Goal: Task Accomplishment & Management: Manage account settings

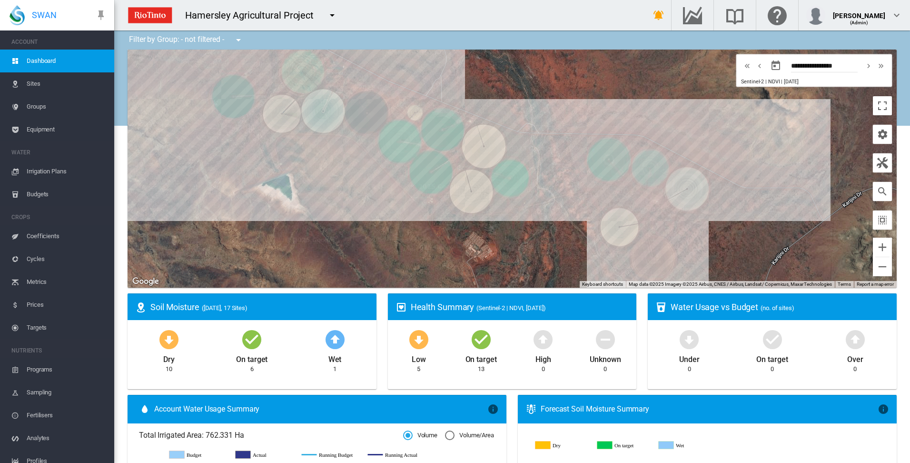
click at [52, 172] on span "Irrigation Plans" at bounding box center [67, 171] width 80 height 23
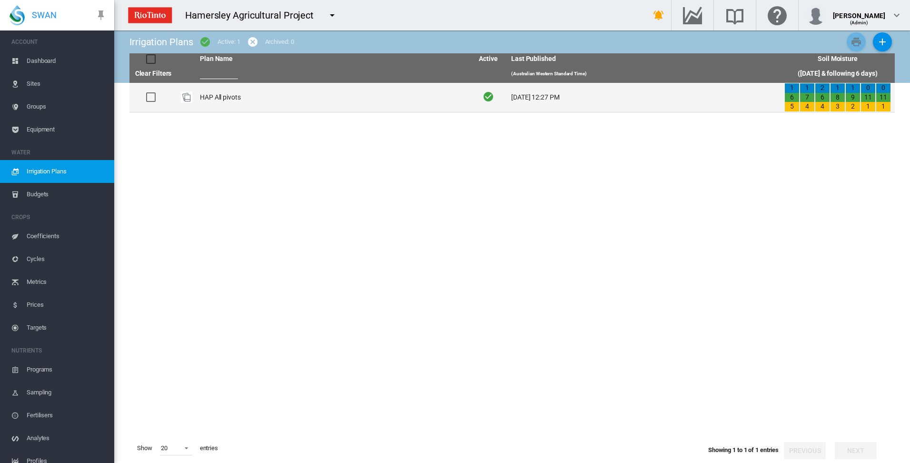
click at [219, 96] on td "HAP All pivots" at bounding box center [332, 97] width 273 height 29
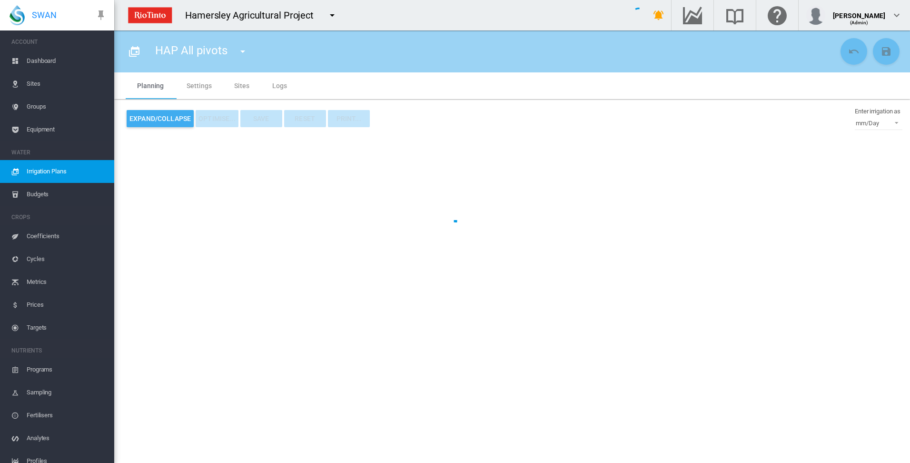
type input "**********"
type input "*"
type input "*****"
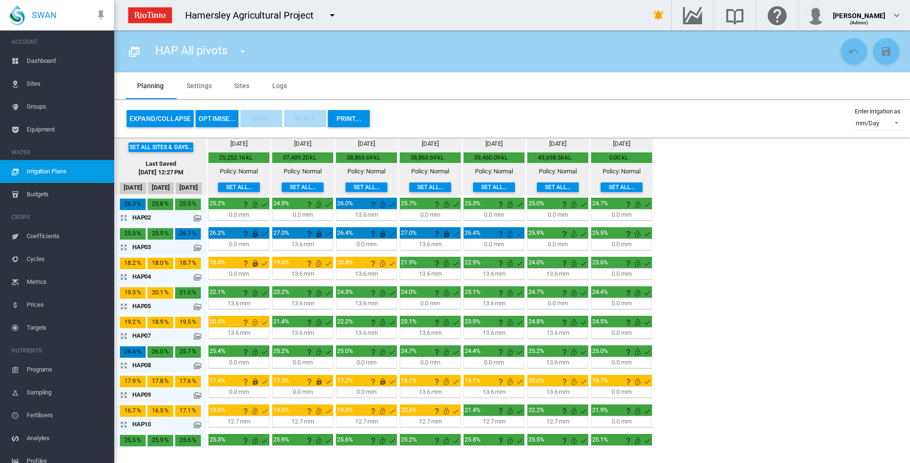
click at [122, 277] on md-icon "icon-arrow-expand" at bounding box center [125, 276] width 11 height 11
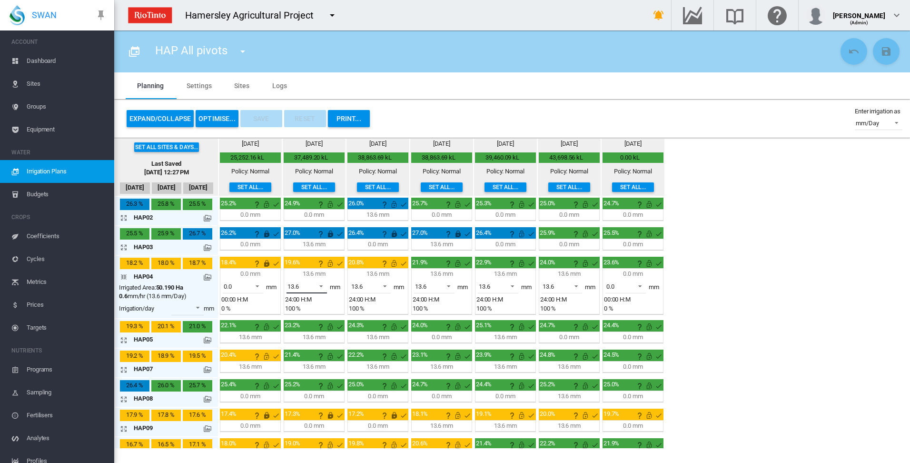
click at [322, 285] on span at bounding box center [318, 285] width 11 height 9
click at [321, 266] on md-option "0.0" at bounding box center [312, 263] width 65 height 23
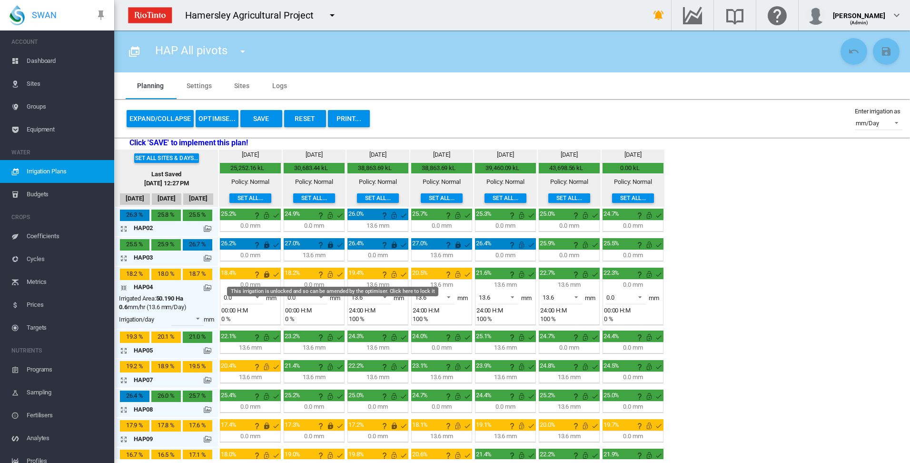
click at [330, 274] on md-icon "This irrigation is unlocked and so can be amended by the optimiser. Click here …" at bounding box center [330, 273] width 11 height 11
click at [122, 287] on md-icon "icon-arrow-collapse" at bounding box center [125, 287] width 11 height 11
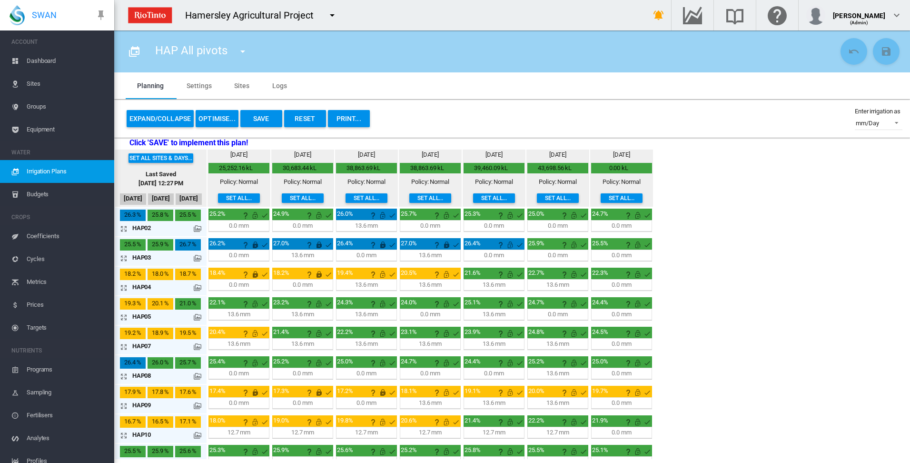
click at [126, 228] on md-icon "icon-arrow-expand" at bounding box center [125, 228] width 11 height 11
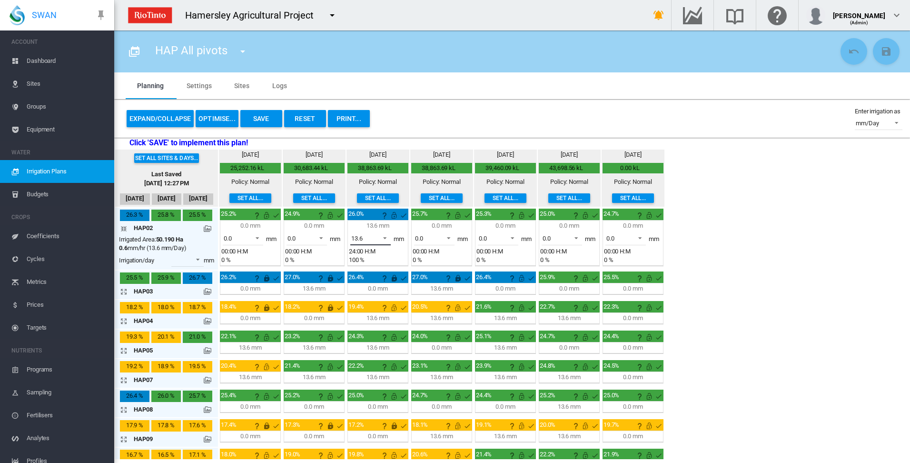
click at [386, 238] on span at bounding box center [381, 237] width 11 height 9
click at [383, 218] on md-option "0.0" at bounding box center [376, 215] width 65 height 23
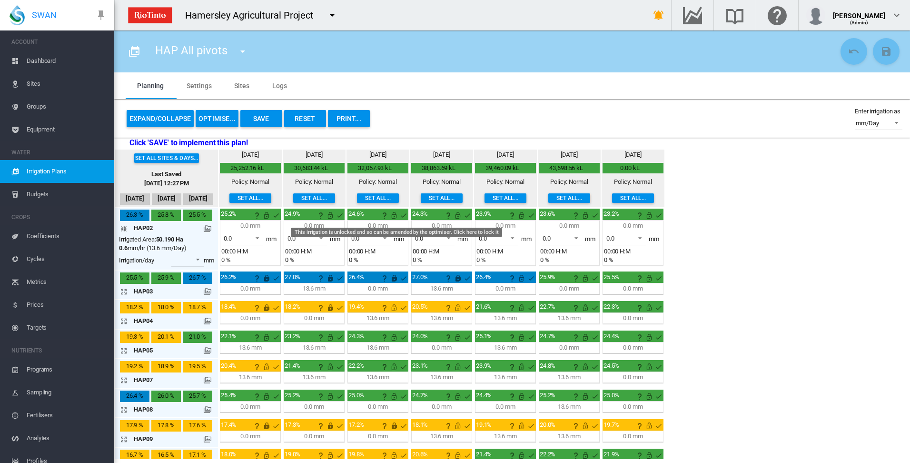
click at [393, 216] on md-icon "This irrigation is unlocked and so can be amended by the optimiser. Click here …" at bounding box center [393, 214] width 11 height 11
click at [126, 228] on md-icon "icon-arrow-collapse" at bounding box center [125, 228] width 11 height 11
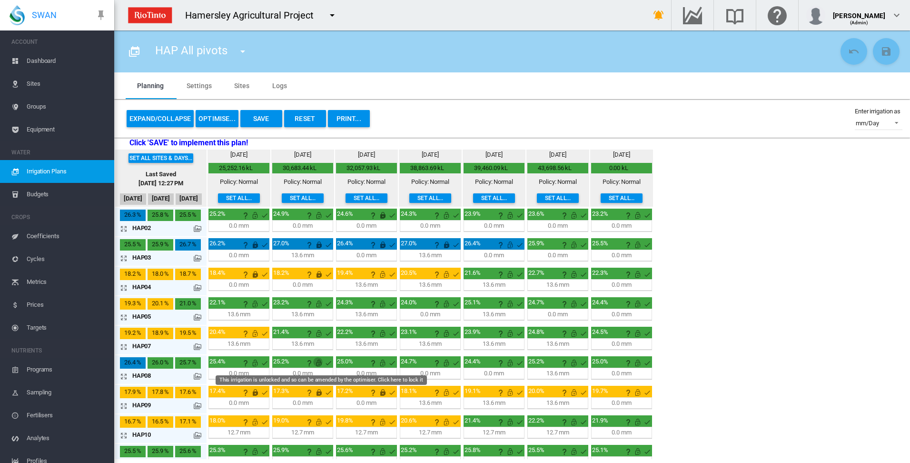
click at [318, 363] on md-icon "This irrigation is unlocked and so can be amended by the optimiser. Click here …" at bounding box center [318, 362] width 11 height 11
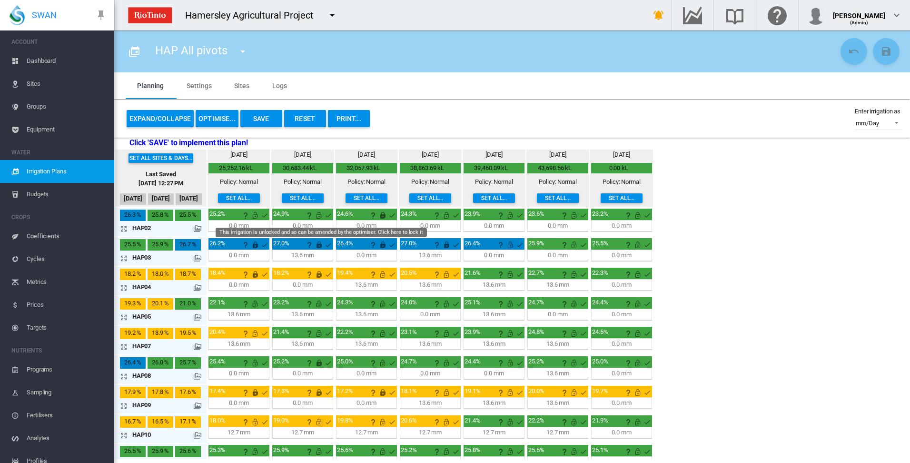
click at [319, 215] on md-icon "This irrigation is unlocked and so can be amended by the optimiser. Click here …" at bounding box center [318, 214] width 11 height 11
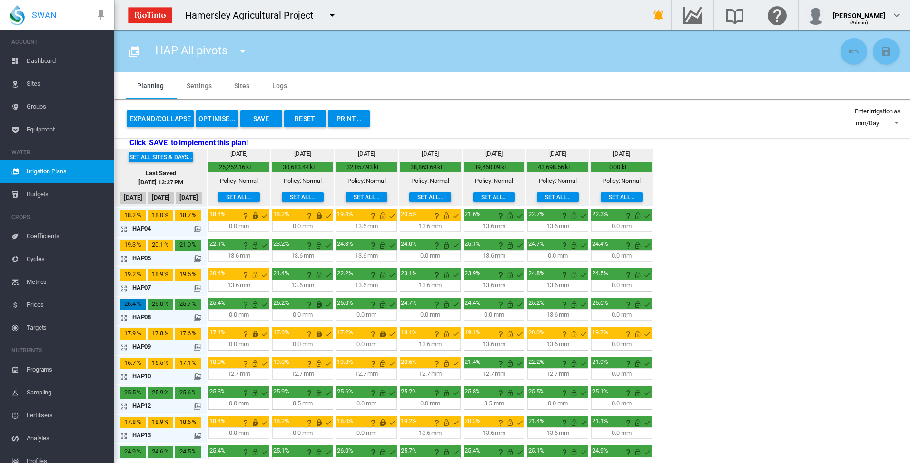
scroll to position [95, 0]
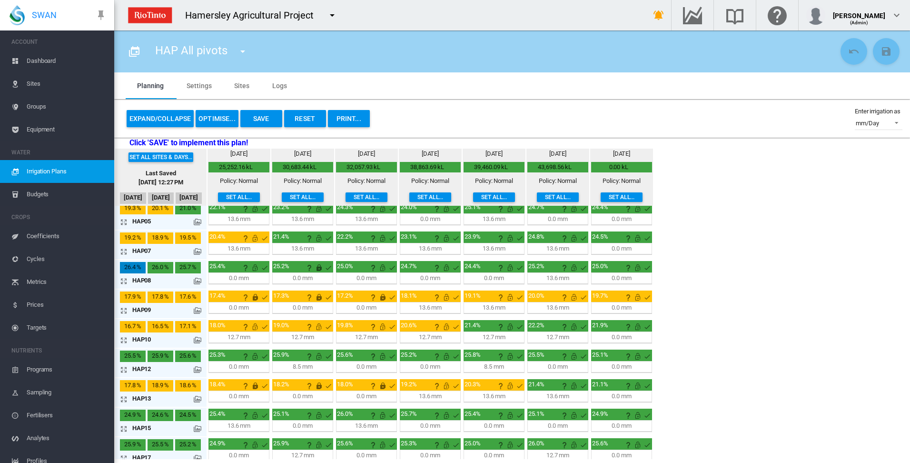
click at [123, 340] on md-icon "icon-arrow-expand" at bounding box center [125, 339] width 11 height 11
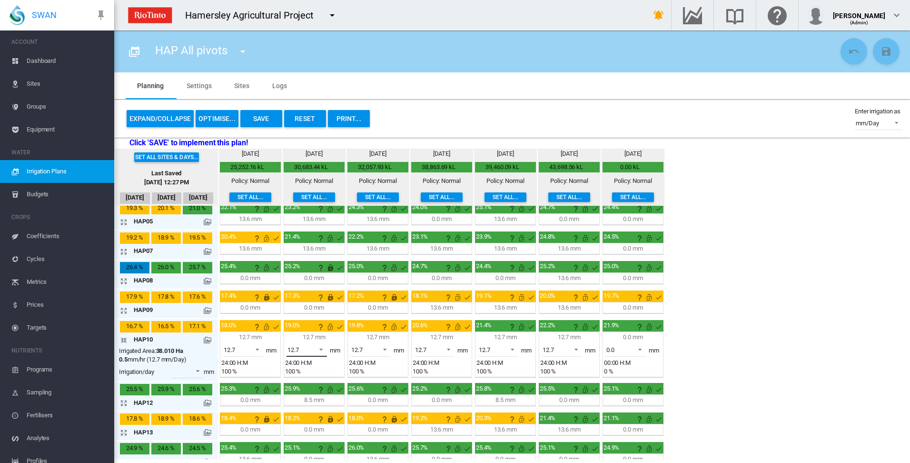
click at [322, 349] on span at bounding box center [318, 348] width 11 height 9
click at [259, 349] on md-backdrop at bounding box center [455, 231] width 910 height 463
click at [258, 347] on span at bounding box center [254, 348] width 11 height 9
click at [254, 328] on md-option "0.0" at bounding box center [248, 326] width 65 height 23
click at [321, 348] on span at bounding box center [318, 348] width 11 height 9
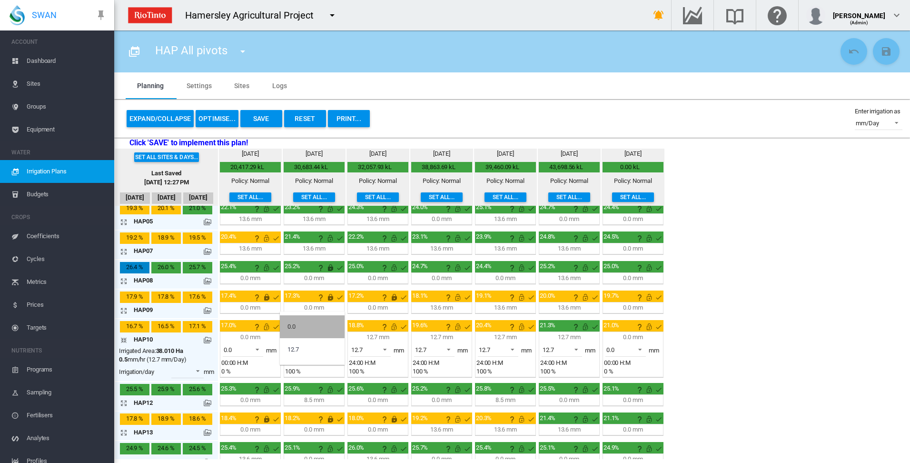
click at [316, 331] on md-option "0.0" at bounding box center [312, 326] width 65 height 23
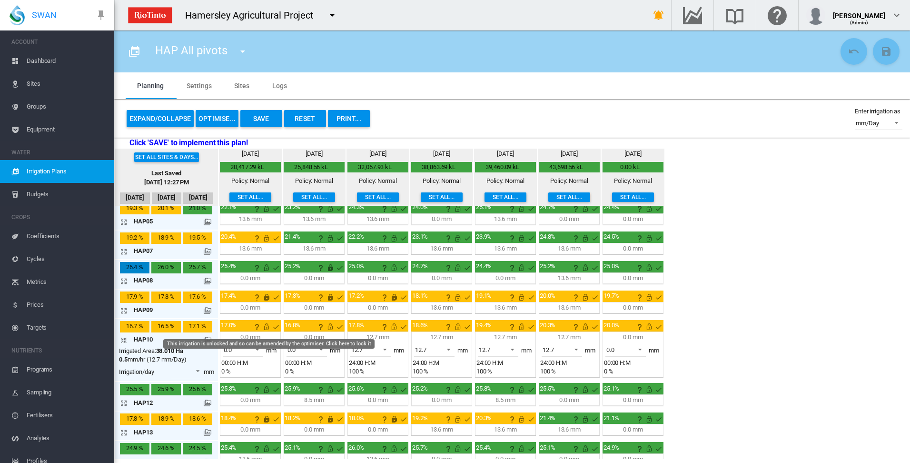
click at [267, 327] on md-icon "This irrigation is unlocked and so can be amended by the optimiser. Click here …" at bounding box center [266, 326] width 11 height 11
click at [331, 327] on md-icon "This irrigation is unlocked and so can be amended by the optimiser. Click here …" at bounding box center [330, 326] width 11 height 11
click at [384, 348] on span at bounding box center [381, 348] width 11 height 9
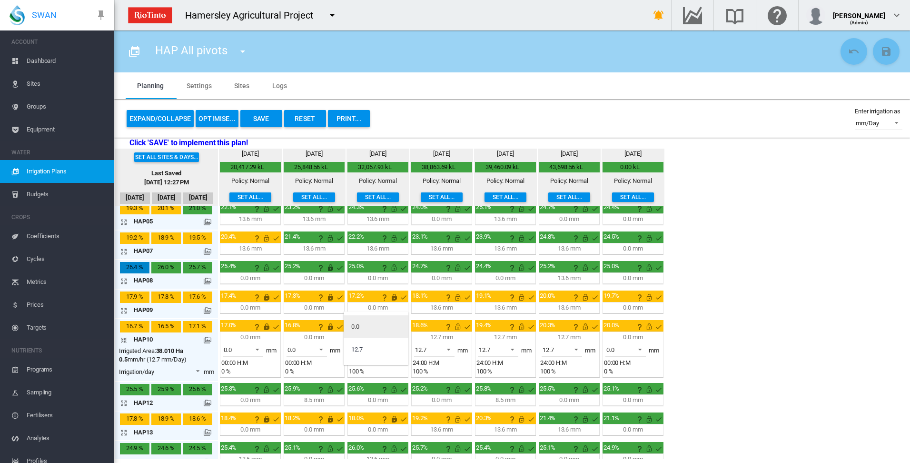
click at [366, 326] on md-option "0.0" at bounding box center [376, 326] width 65 height 23
click at [450, 348] on span at bounding box center [445, 348] width 11 height 9
click at [449, 331] on md-option "0.0" at bounding box center [439, 326] width 65 height 23
click at [511, 349] on span at bounding box center [509, 348] width 11 height 9
click at [513, 329] on md-option "0.0" at bounding box center [503, 326] width 65 height 23
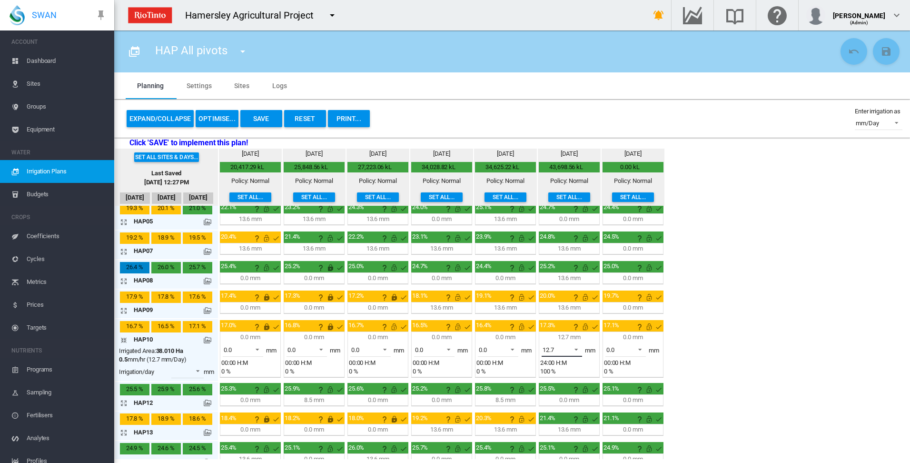
click at [577, 348] on span at bounding box center [573, 348] width 11 height 9
click at [574, 331] on md-option "0.0" at bounding box center [567, 326] width 65 height 23
click at [642, 347] on span at bounding box center [637, 348] width 11 height 9
click at [715, 351] on md-backdrop at bounding box center [455, 231] width 910 height 463
click at [651, 328] on md-icon "This irrigation is unlocked and so can be amended by the optimiser. Click here …" at bounding box center [648, 326] width 11 height 11
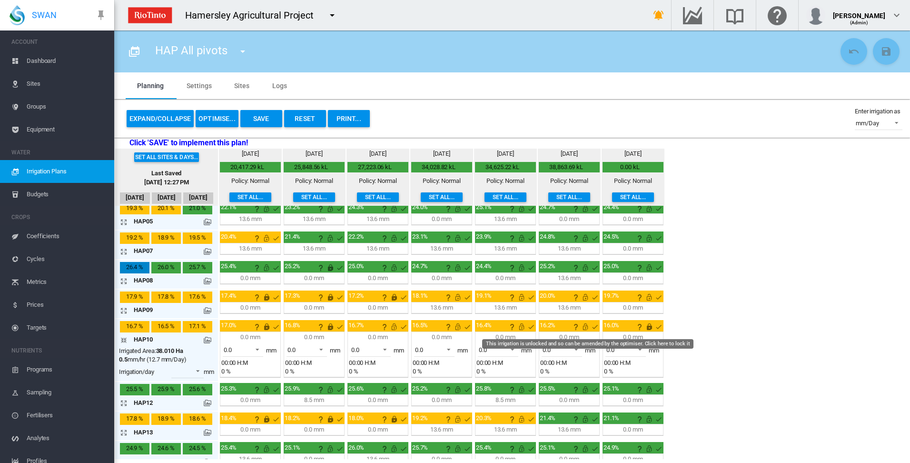
click at [587, 328] on md-icon "This irrigation is unlocked and so can be amended by the optimiser. Click here …" at bounding box center [585, 326] width 11 height 11
click at [525, 327] on md-icon "This irrigation is unlocked and so can be amended by the optimiser. Click here …" at bounding box center [521, 326] width 11 height 11
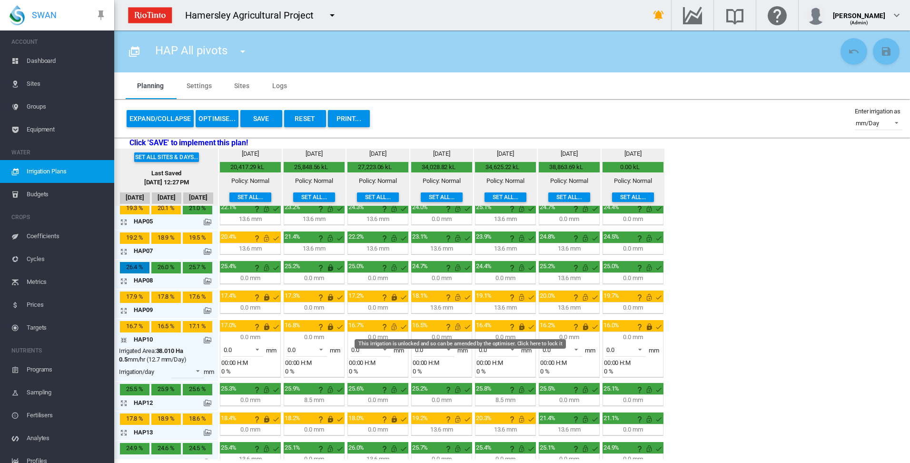
click at [457, 326] on md-icon "This irrigation is unlocked and so can be amended by the optimiser. Click here …" at bounding box center [457, 326] width 11 height 11
click at [396, 328] on md-icon "This irrigation is unlocked and so can be amended by the optimiser. Click here …" at bounding box center [393, 326] width 11 height 11
click at [125, 340] on md-icon "icon-arrow-collapse" at bounding box center [125, 339] width 11 height 11
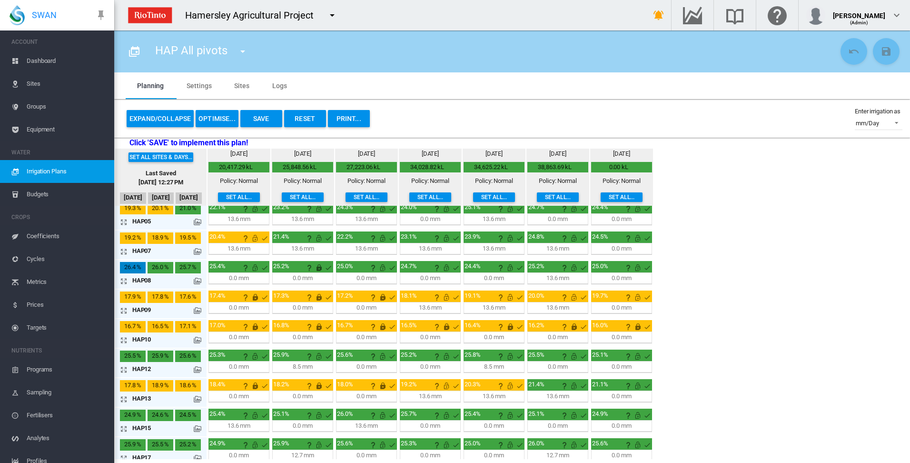
click at [122, 310] on md-icon "icon-arrow-expand" at bounding box center [125, 310] width 11 height 11
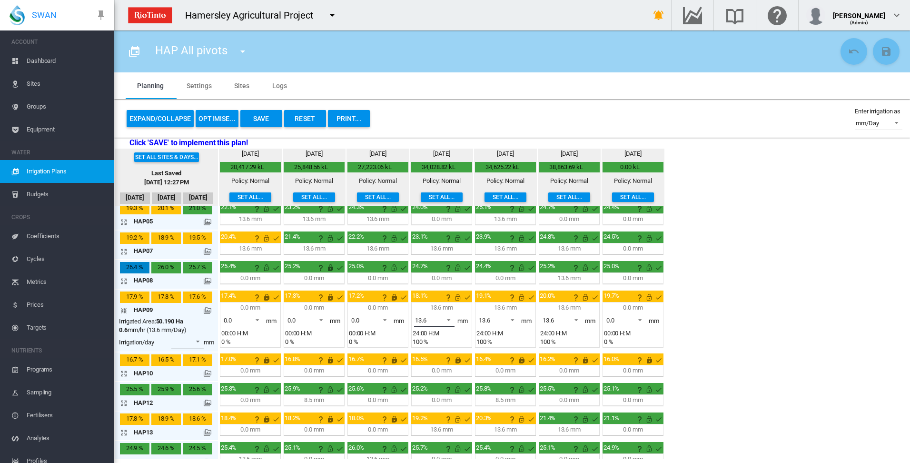
click at [448, 320] on span at bounding box center [445, 319] width 11 height 9
click at [446, 300] on md-option "0.0" at bounding box center [439, 297] width 65 height 23
click at [513, 319] on span at bounding box center [509, 319] width 11 height 9
click at [518, 298] on md-option "0.0" at bounding box center [503, 297] width 65 height 23
click at [577, 319] on span at bounding box center [573, 319] width 11 height 9
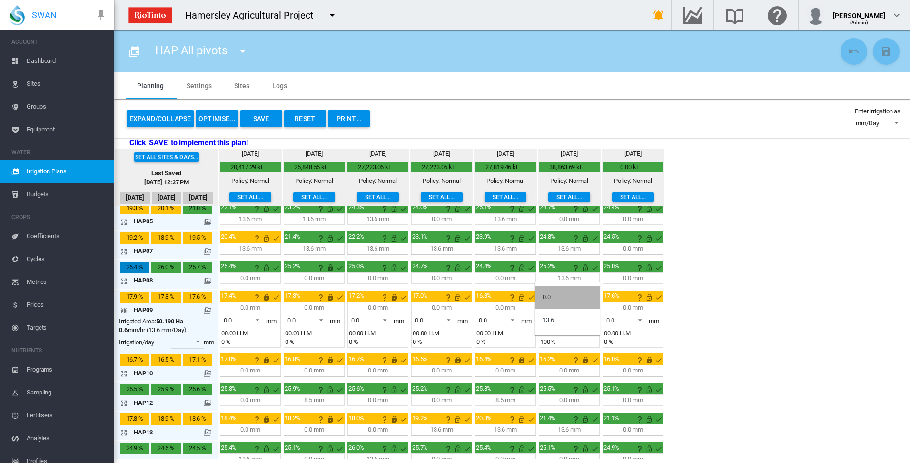
click at [584, 299] on md-option "0.0" at bounding box center [567, 297] width 65 height 23
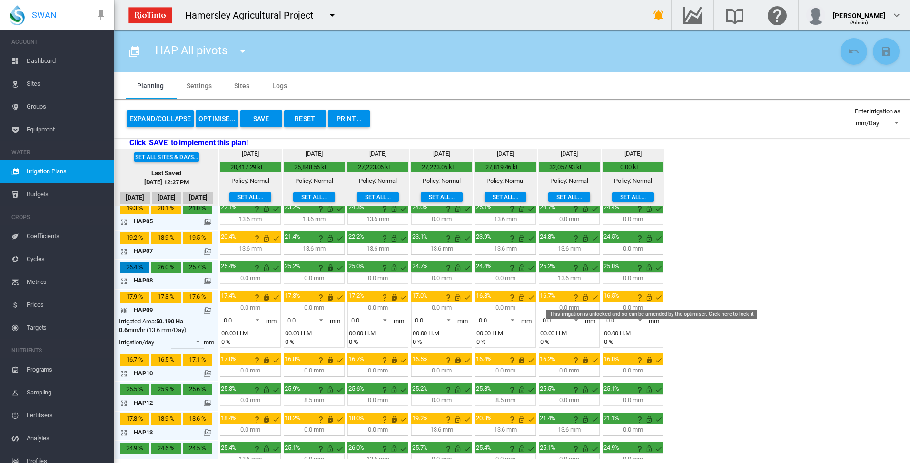
click at [651, 297] on md-icon "This irrigation is unlocked and so can be amended by the optimiser. Click here …" at bounding box center [648, 296] width 11 height 11
click at [586, 296] on md-icon "This irrigation is unlocked and so can be amended by the optimiser. Click here …" at bounding box center [585, 296] width 11 height 11
click at [520, 298] on md-icon "This irrigation is unlocked and so can be amended by the optimiser. Click here …" at bounding box center [521, 296] width 11 height 11
click at [455, 297] on md-icon "This irrigation is unlocked and so can be amended by the optimiser. Click here …" at bounding box center [457, 296] width 11 height 11
click at [124, 310] on md-icon "icon-arrow-collapse" at bounding box center [125, 310] width 11 height 11
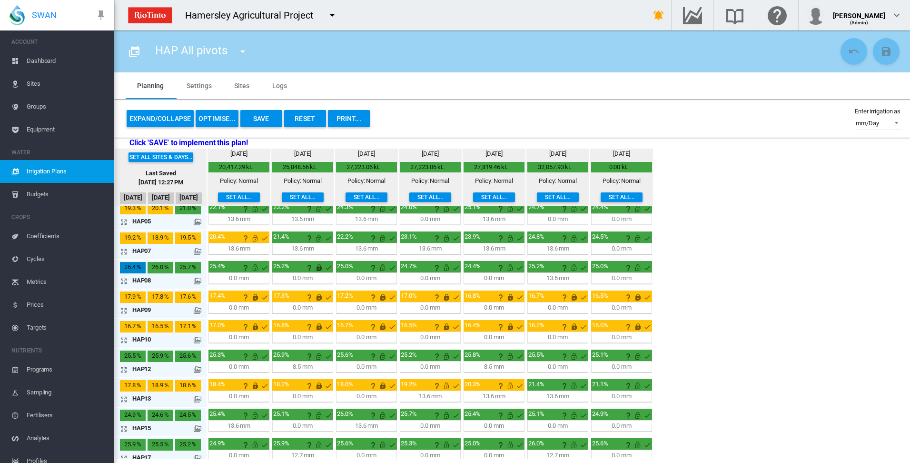
click at [124, 400] on md-icon "icon-arrow-expand" at bounding box center [125, 398] width 11 height 11
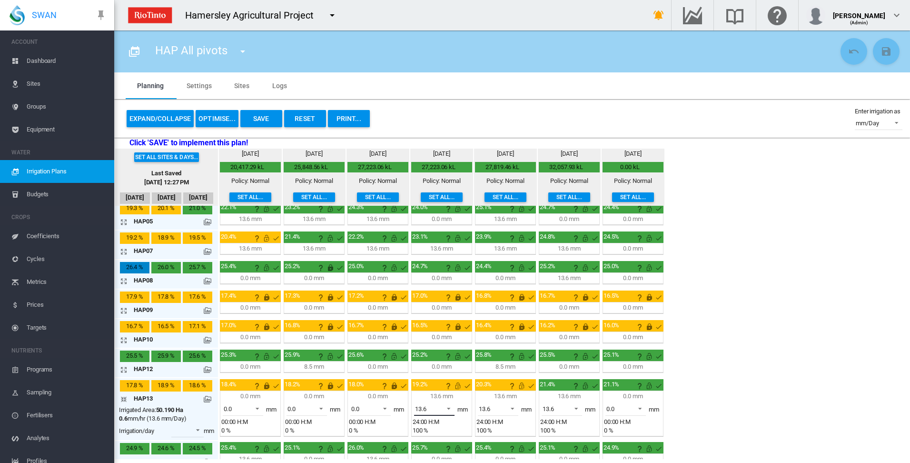
click at [450, 406] on span at bounding box center [445, 407] width 11 height 9
click at [453, 388] on md-option "0.0" at bounding box center [439, 385] width 65 height 23
click at [512, 407] on span at bounding box center [509, 407] width 11 height 9
click at [510, 386] on md-option "0.0" at bounding box center [503, 385] width 65 height 23
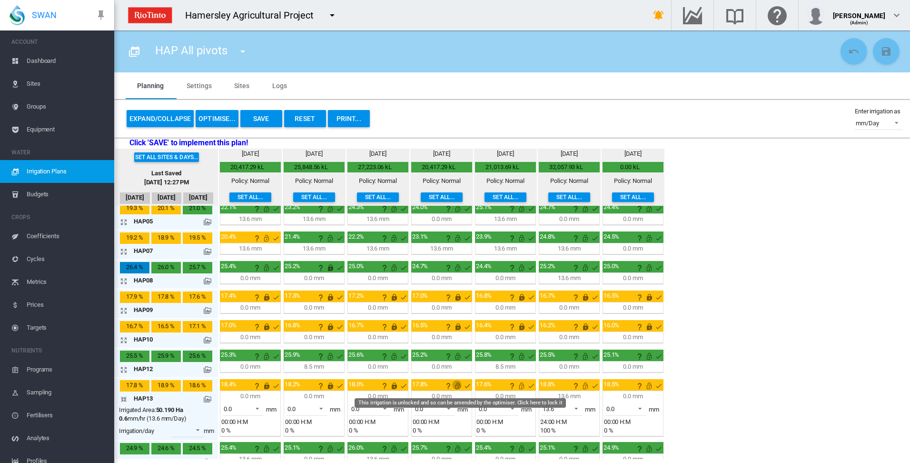
click at [461, 386] on md-icon "This irrigation is unlocked and so can be amended by the optimiser. Click here …" at bounding box center [457, 385] width 11 height 11
click at [522, 385] on md-icon "This irrigation is unlocked and so can be amended by the optimiser. Click here …" at bounding box center [521, 385] width 11 height 11
click at [576, 406] on span at bounding box center [573, 407] width 11 height 9
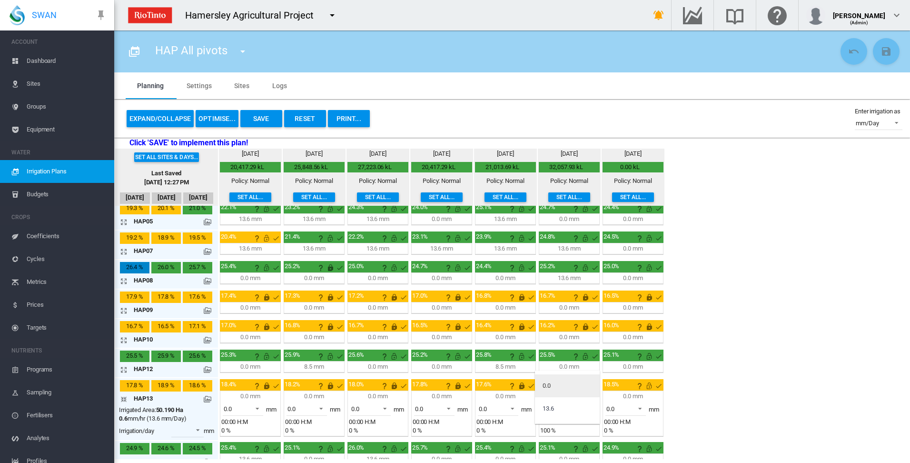
click at [569, 390] on md-option "0.0" at bounding box center [567, 385] width 65 height 23
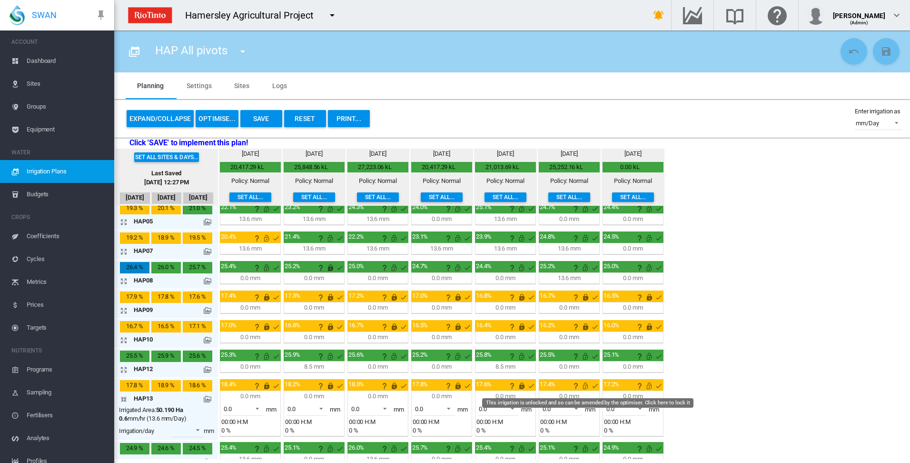
click at [585, 386] on md-icon "This irrigation is unlocked and so can be amended by the optimiser. Click here …" at bounding box center [585, 385] width 11 height 11
click at [125, 399] on md-icon "icon-arrow-collapse" at bounding box center [125, 398] width 11 height 11
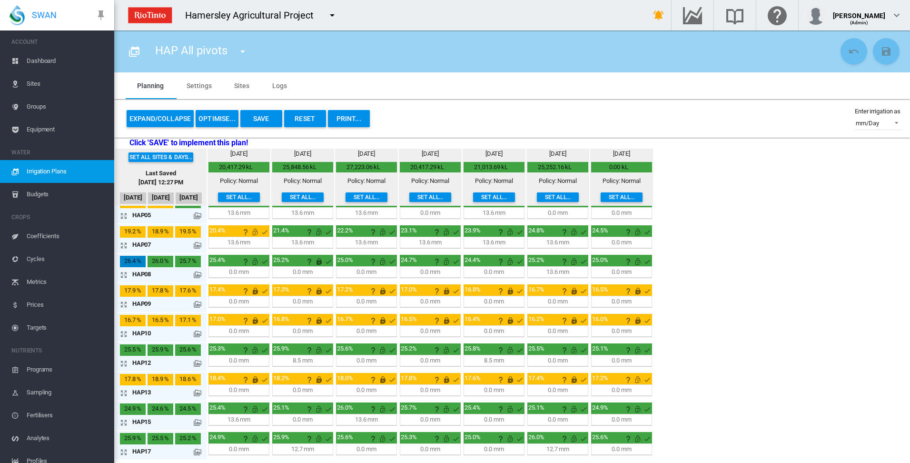
scroll to position [103, 0]
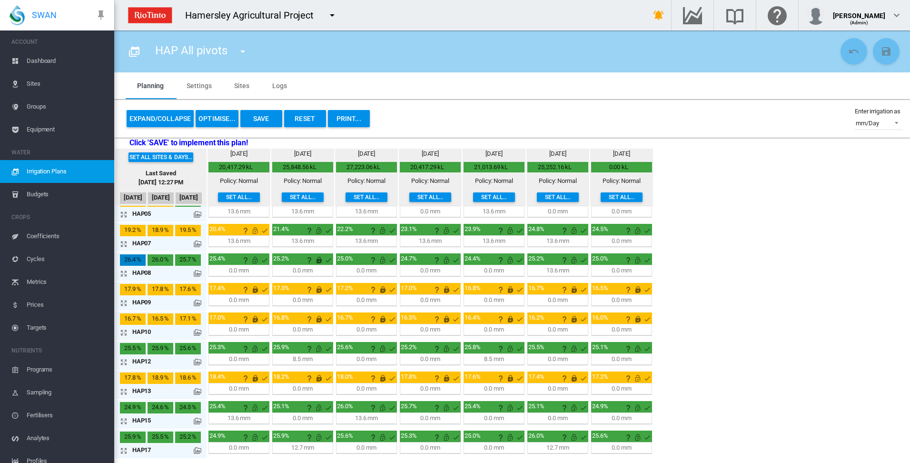
click at [264, 117] on button "Save" at bounding box center [261, 118] width 42 height 17
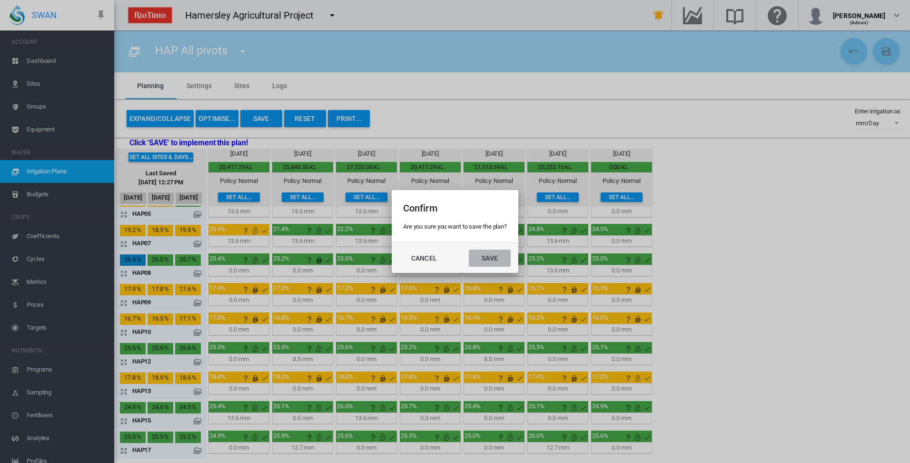
click at [490, 257] on button "Save" at bounding box center [490, 257] width 42 height 17
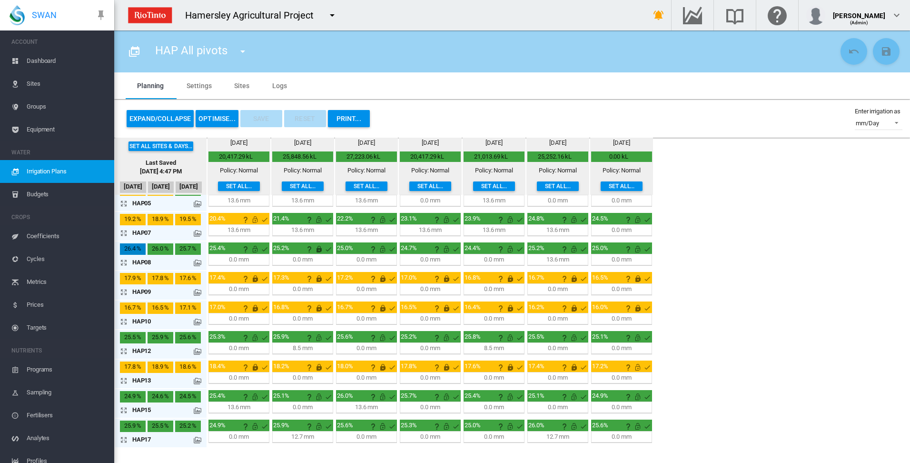
click at [217, 119] on button "OPTIMISE..." at bounding box center [217, 118] width 43 height 17
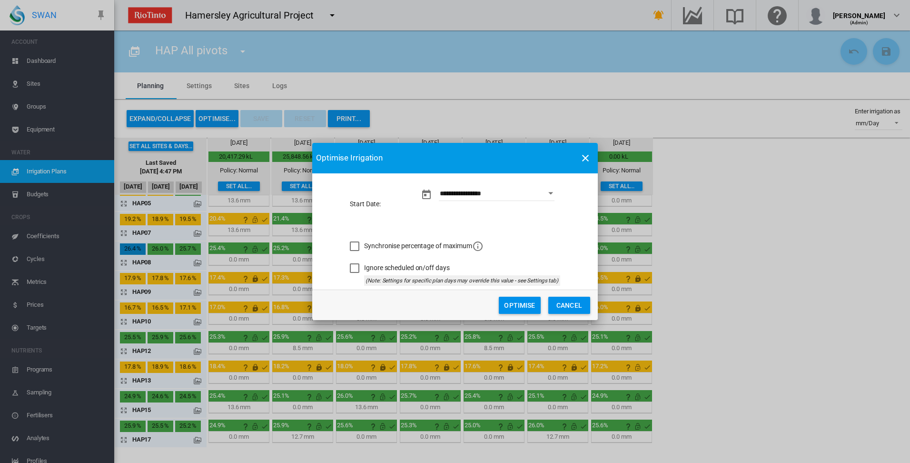
click at [520, 307] on button "Optimise" at bounding box center [520, 305] width 42 height 17
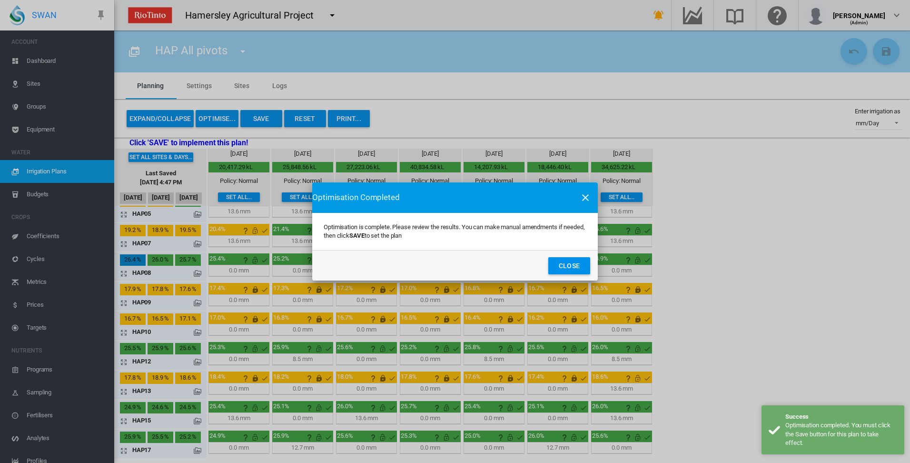
click at [577, 267] on button "Close" at bounding box center [569, 265] width 42 height 17
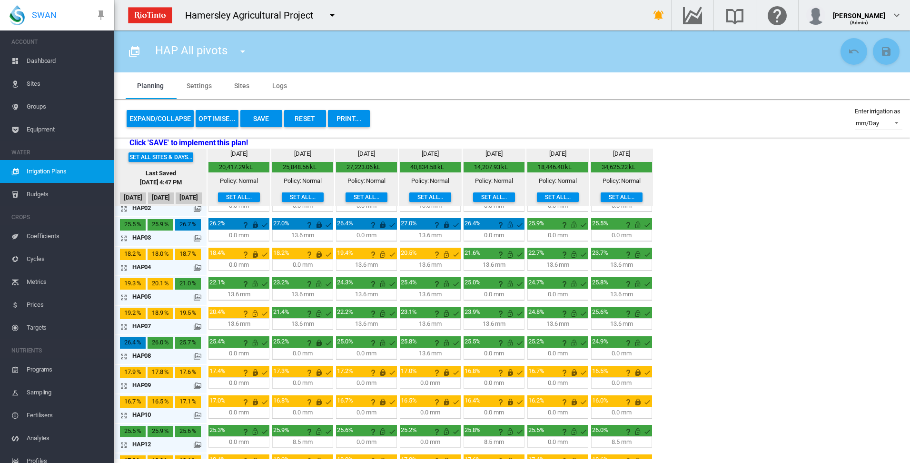
scroll to position [0, 0]
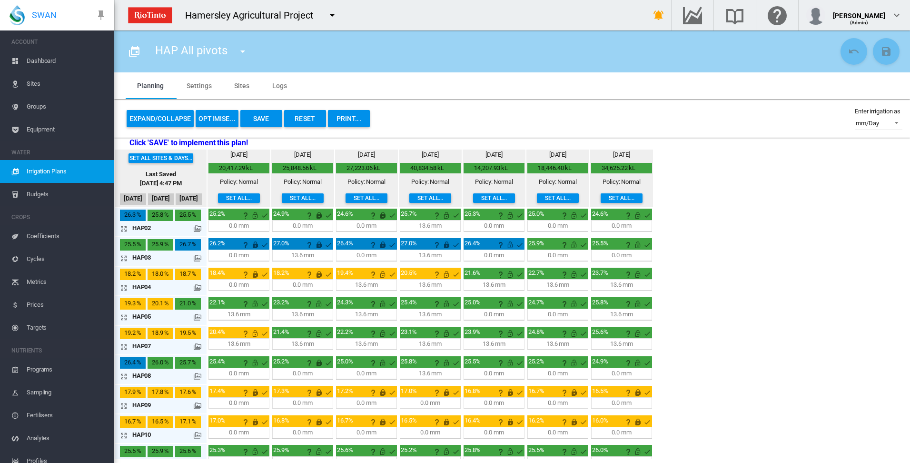
drag, startPoint x: 124, startPoint y: 229, endPoint x: 166, endPoint y: 233, distance: 42.0
click at [124, 230] on md-icon "icon-arrow-expand" at bounding box center [125, 228] width 11 height 11
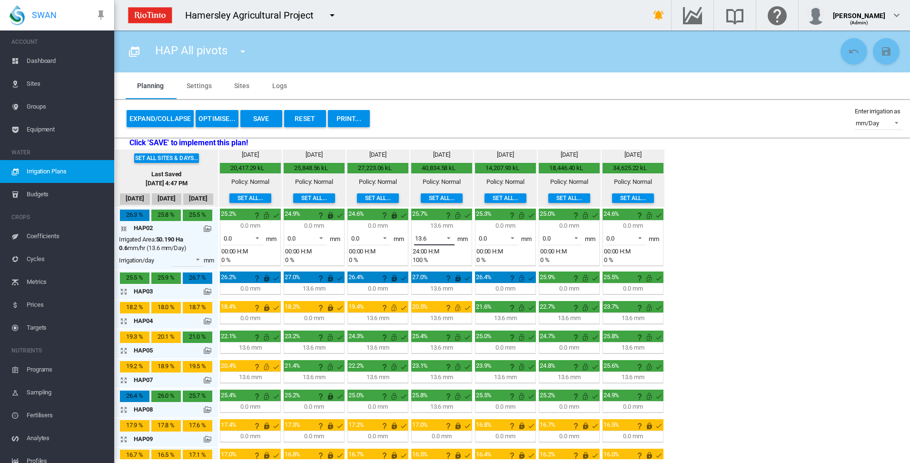
click at [448, 237] on span at bounding box center [445, 237] width 11 height 9
click at [447, 218] on md-option "0.0" at bounding box center [439, 215] width 65 height 23
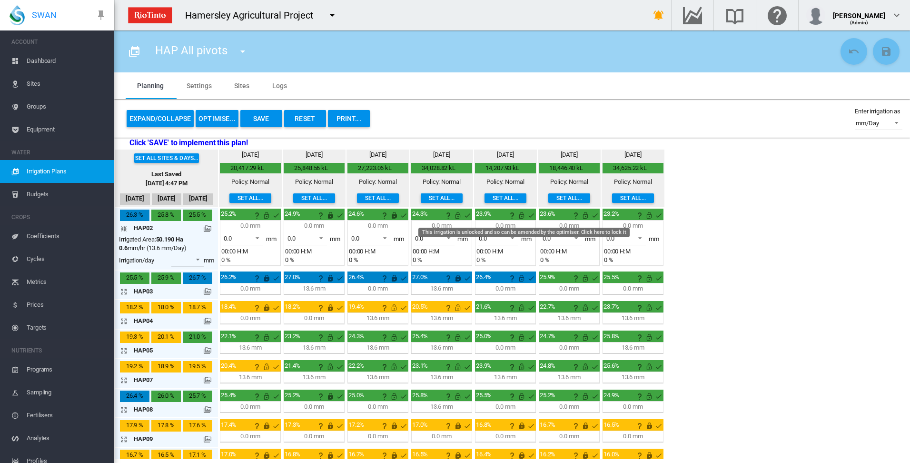
click at [521, 216] on md-icon "This irrigation is unlocked and so can be amended by the optimiser. Click here …" at bounding box center [521, 214] width 11 height 11
click at [586, 217] on md-icon "This irrigation is unlocked and so can be amended by the optimiser. Click here …" at bounding box center [585, 214] width 11 height 11
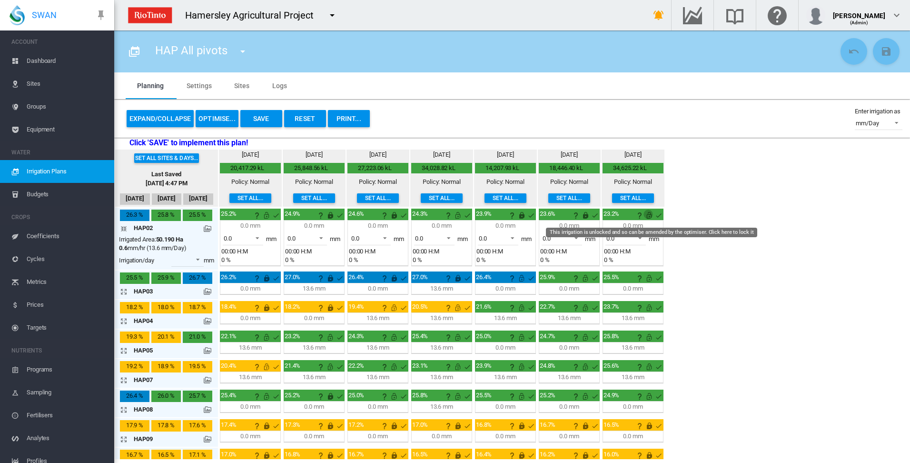
drag, startPoint x: 649, startPoint y: 215, endPoint x: 643, endPoint y: 217, distance: 6.9
click at [650, 215] on md-icon "This irrigation is unlocked and so can be amended by the optimiser. Click here …" at bounding box center [648, 214] width 11 height 11
click at [124, 227] on md-icon "icon-arrow-collapse" at bounding box center [125, 228] width 11 height 11
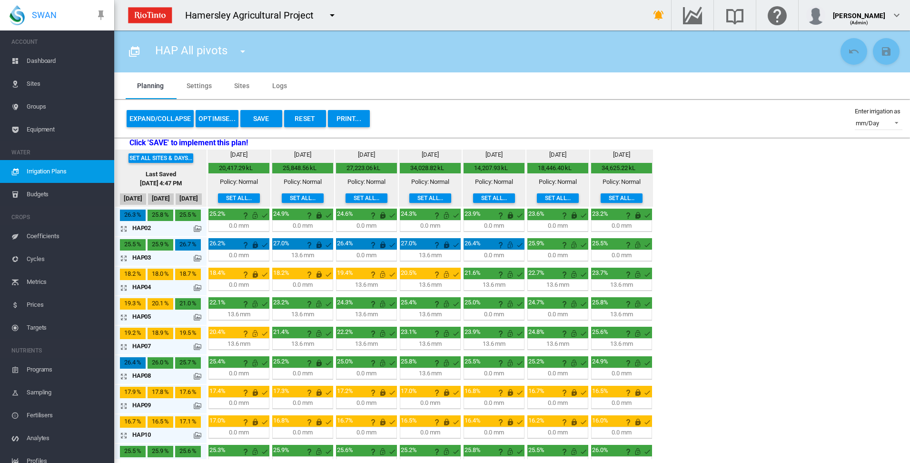
click at [125, 376] on md-icon "icon-arrow-expand" at bounding box center [125, 375] width 11 height 11
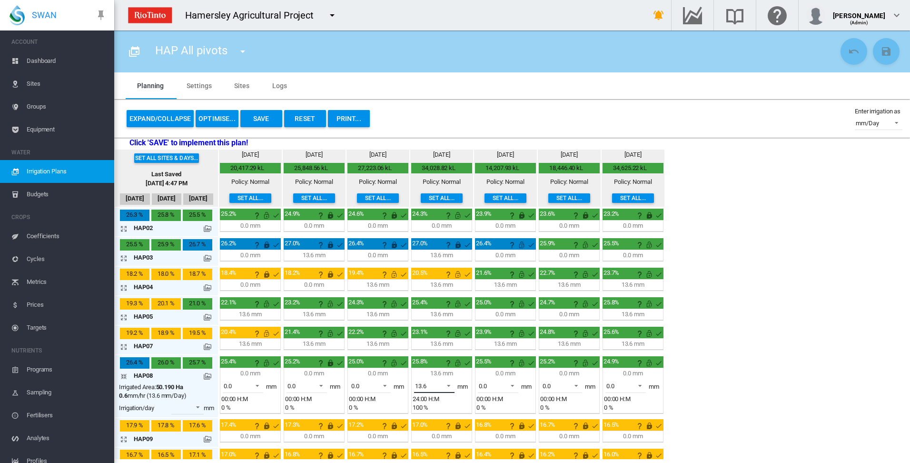
click at [450, 384] on span at bounding box center [445, 384] width 11 height 9
click at [446, 364] on md-option "0.0" at bounding box center [439, 362] width 65 height 23
click at [521, 363] on md-icon "This irrigation is unlocked and so can be amended by the optimiser. Click here …" at bounding box center [521, 362] width 11 height 11
click at [461, 361] on md-icon "This irrigation is unlocked and so can be amended by the optimiser. Click here …" at bounding box center [457, 362] width 11 height 11
click at [585, 364] on md-icon "This irrigation is unlocked and so can be amended by the optimiser. Click here …" at bounding box center [585, 362] width 11 height 11
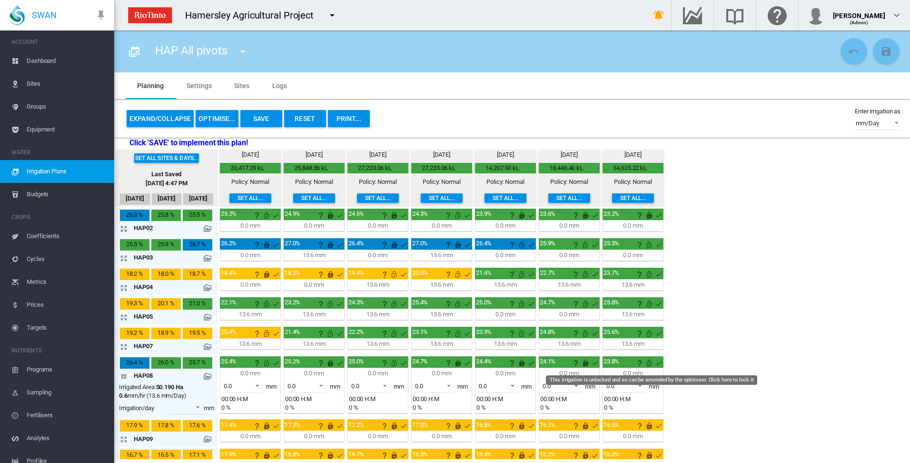
click at [648, 365] on md-icon "This irrigation is unlocked and so can be amended by the optimiser. Click here …" at bounding box center [648, 362] width 11 height 11
click at [122, 376] on md-icon "icon-arrow-collapse" at bounding box center [125, 375] width 11 height 11
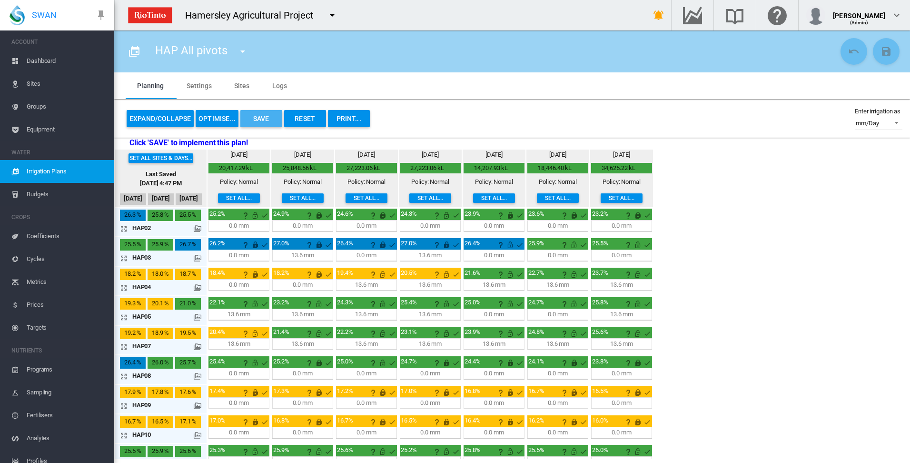
click at [256, 120] on button "Save" at bounding box center [261, 118] width 42 height 17
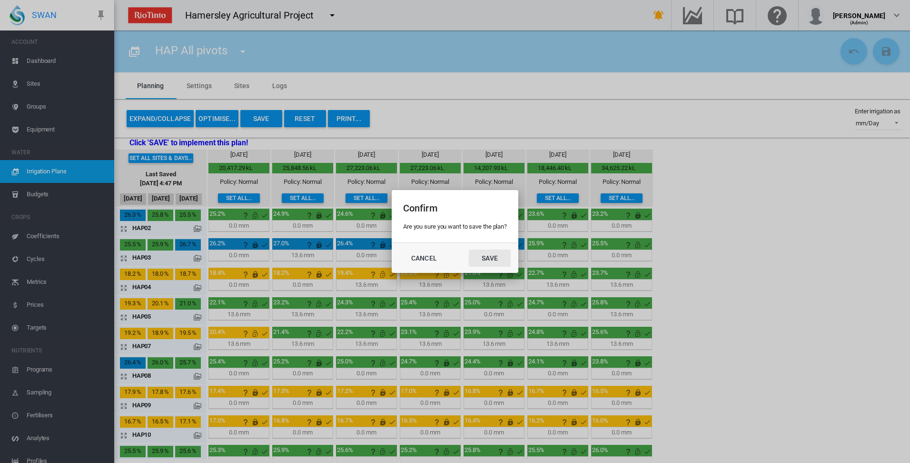
click at [493, 257] on button "Save" at bounding box center [490, 257] width 42 height 17
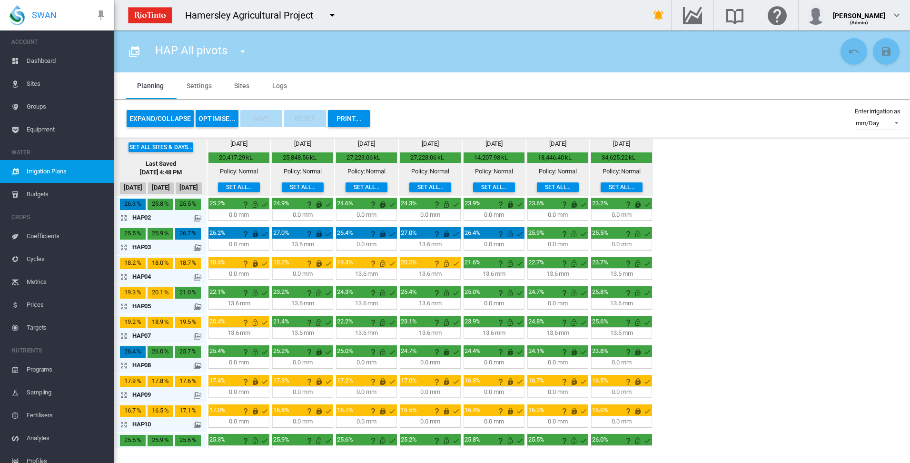
click at [123, 276] on md-icon "icon-arrow-expand" at bounding box center [125, 276] width 11 height 11
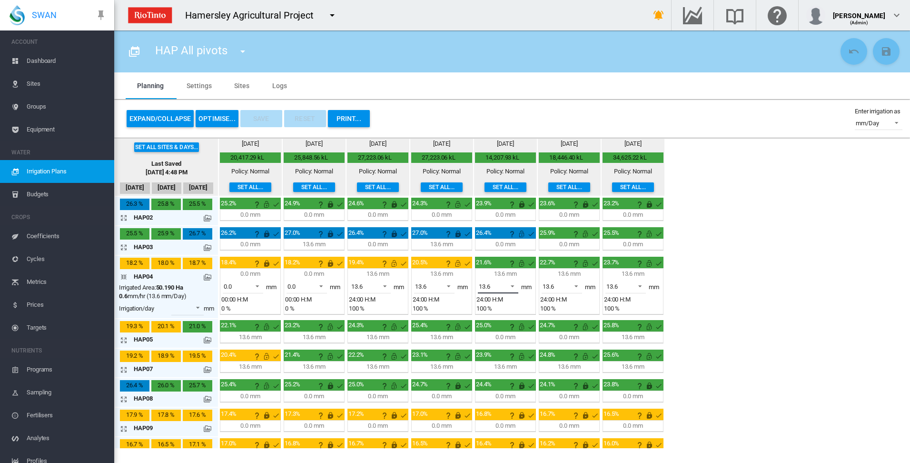
click at [513, 286] on span at bounding box center [509, 285] width 11 height 9
click at [507, 271] on md-option "0.0" at bounding box center [503, 263] width 65 height 23
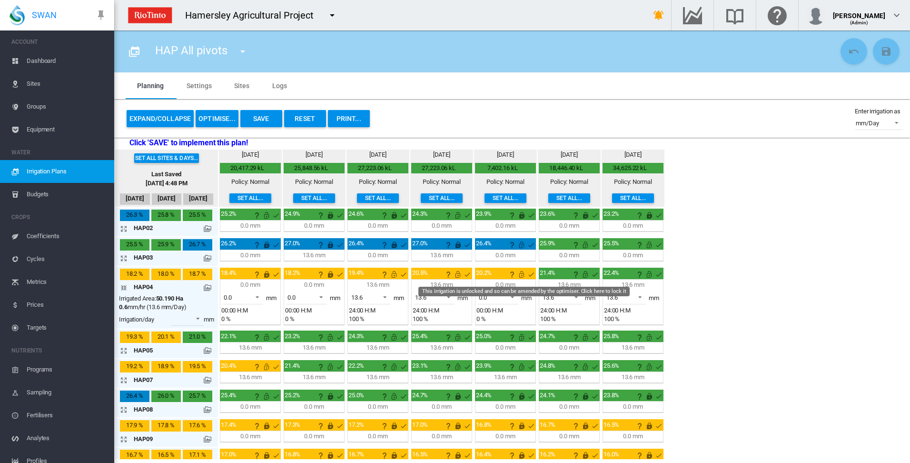
click at [523, 275] on md-icon "This irrigation is unlocked and so can be amended by the optimiser. Click here …" at bounding box center [521, 273] width 11 height 11
click at [640, 296] on span at bounding box center [637, 296] width 11 height 9
click at [643, 273] on md-option "0.0" at bounding box center [631, 274] width 65 height 23
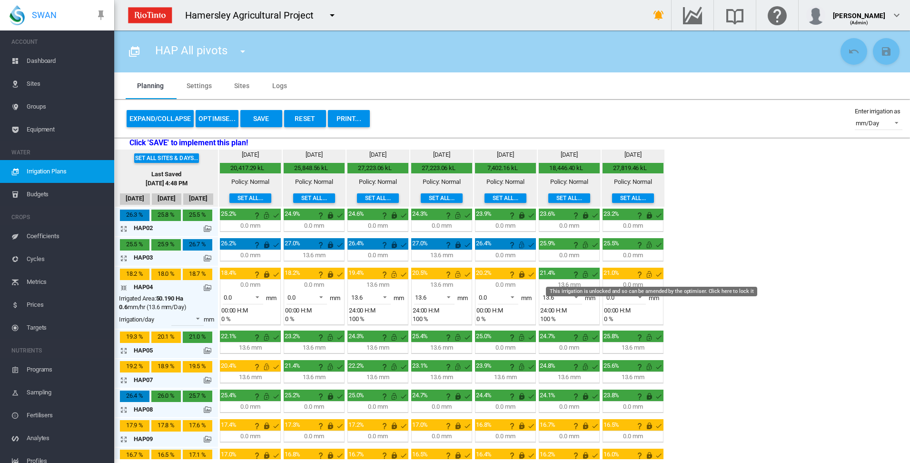
click at [650, 274] on md-icon "This irrigation is unlocked and so can be amended by the optimiser. Click here …" at bounding box center [648, 273] width 11 height 11
click at [124, 287] on md-icon "icon-arrow-collapse" at bounding box center [125, 287] width 11 height 11
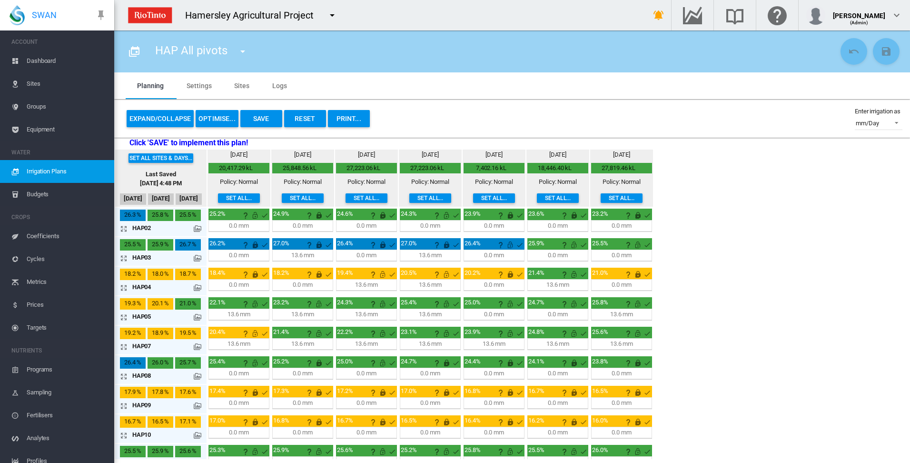
click at [255, 119] on button "Save" at bounding box center [261, 118] width 42 height 17
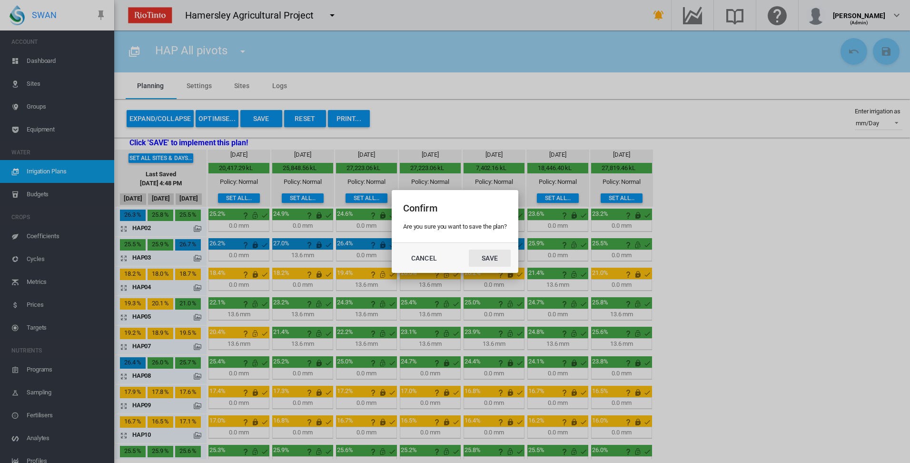
click at [490, 256] on button "Save" at bounding box center [490, 257] width 42 height 17
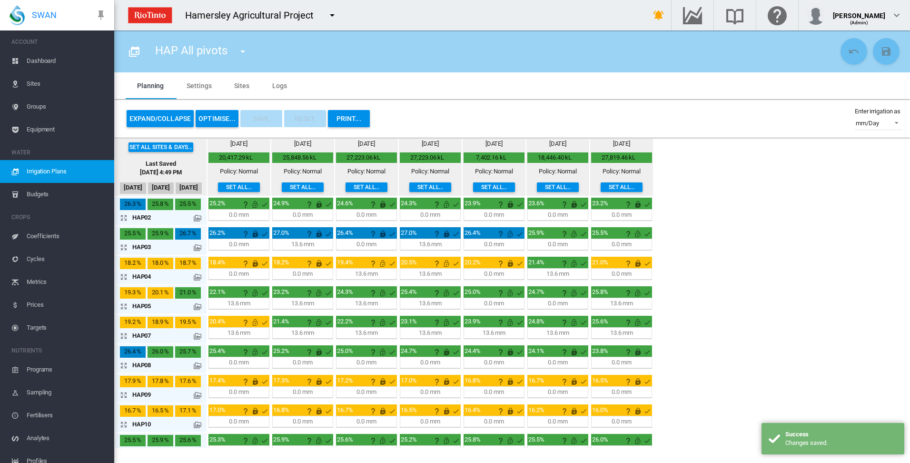
click at [218, 118] on button "OPTIMISE..." at bounding box center [217, 118] width 43 height 17
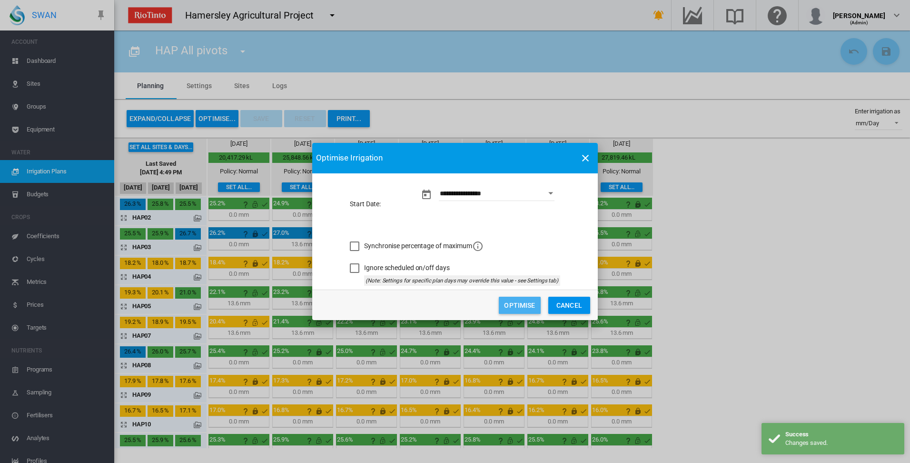
click at [526, 304] on button "Optimise" at bounding box center [520, 305] width 42 height 17
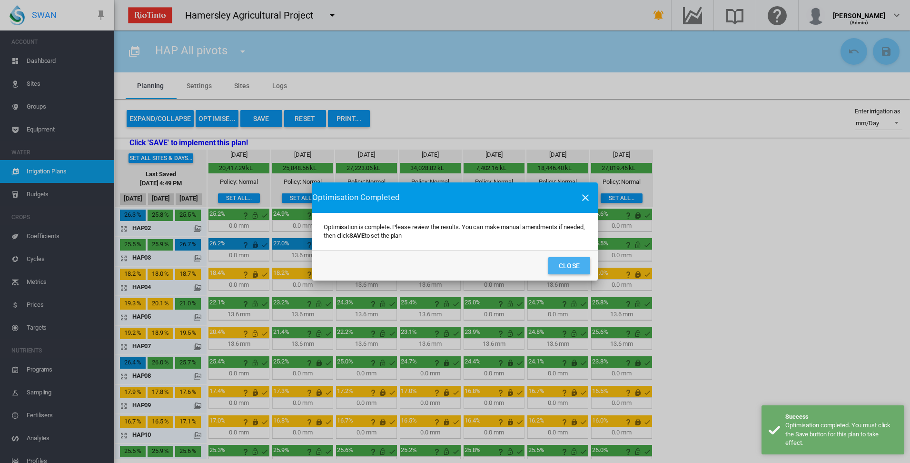
click at [580, 267] on button "Close" at bounding box center [569, 265] width 42 height 17
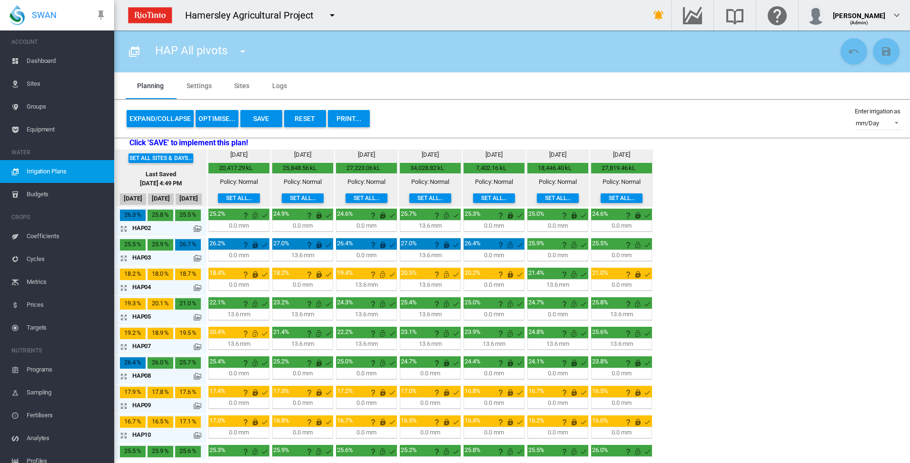
click at [259, 115] on button "Save" at bounding box center [261, 118] width 42 height 17
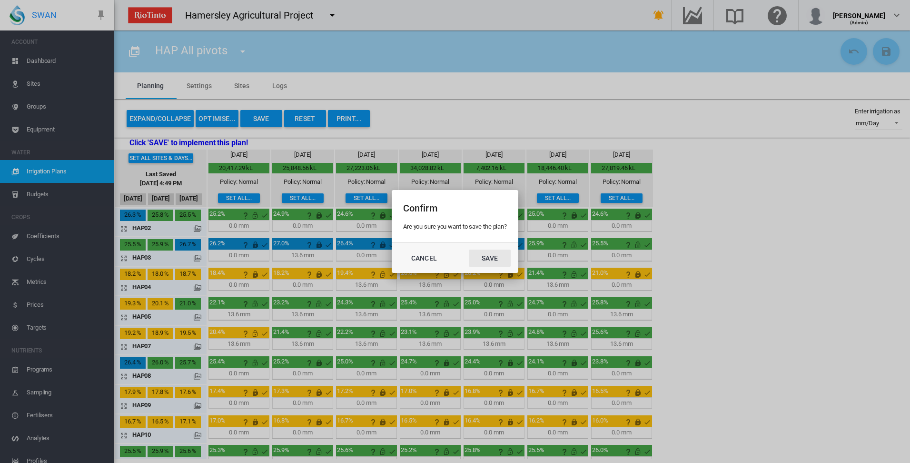
click at [494, 254] on button "Save" at bounding box center [490, 257] width 42 height 17
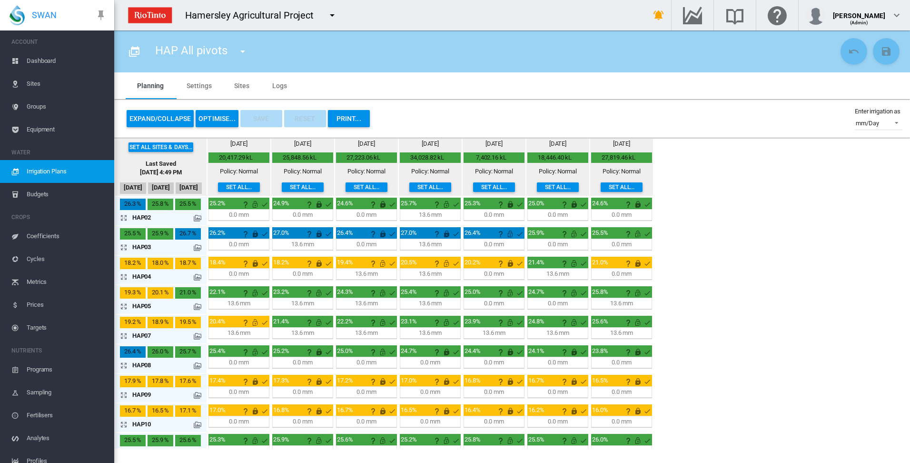
click at [126, 218] on md-icon "icon-arrow-expand" at bounding box center [125, 217] width 11 height 11
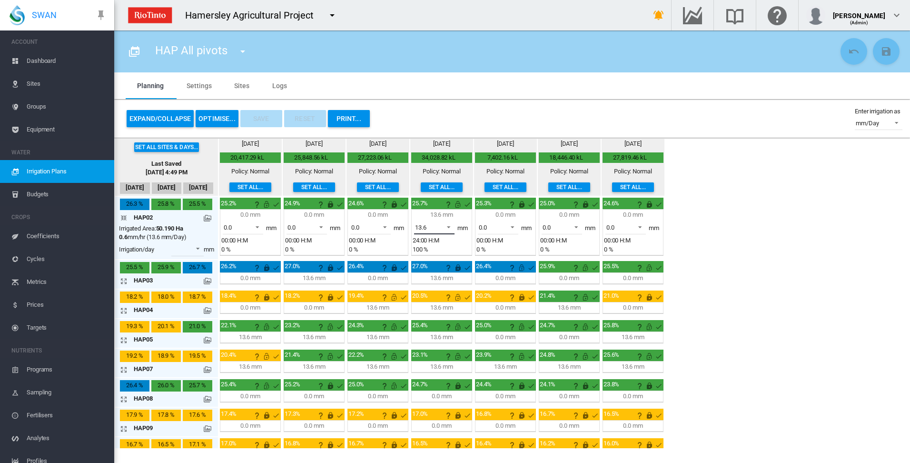
click at [447, 225] on span at bounding box center [445, 226] width 11 height 9
click at [443, 208] on md-option "0.0" at bounding box center [439, 204] width 65 height 23
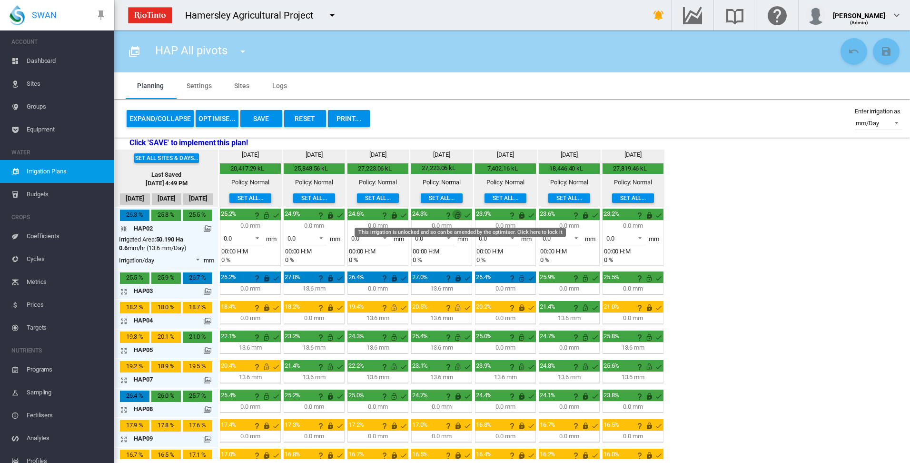
click at [458, 215] on md-icon "This irrigation is unlocked and so can be amended by the optimiser. Click here …" at bounding box center [457, 214] width 11 height 11
click at [125, 228] on md-icon "icon-arrow-collapse" at bounding box center [125, 228] width 11 height 11
